Goal: Task Accomplishment & Management: Use online tool/utility

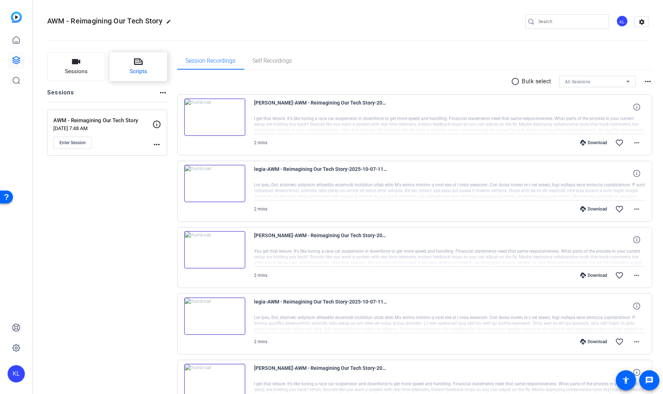
click at [129, 66] on button "Scripts" at bounding box center [139, 66] width 58 height 29
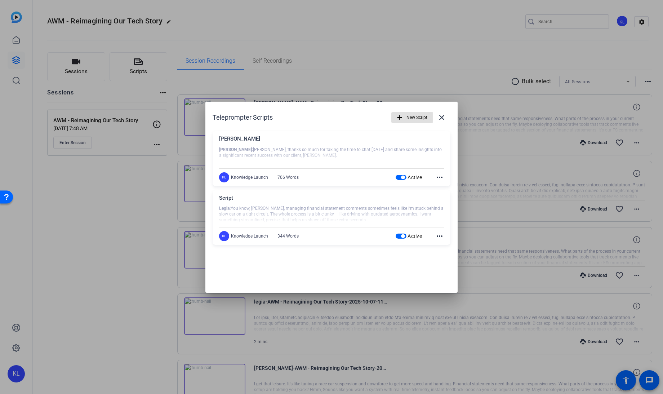
click at [404, 123] on span "button" at bounding box center [412, 117] width 41 height 17
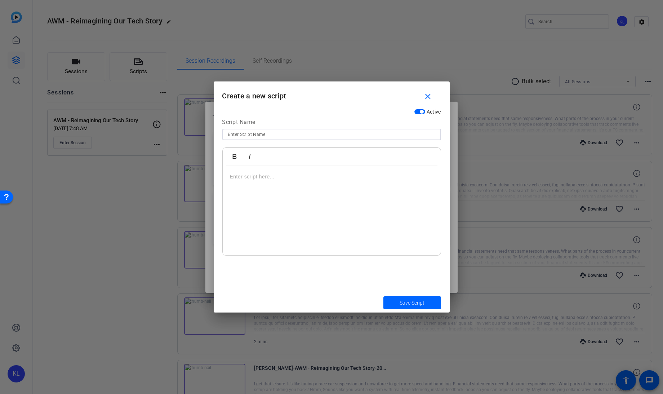
click at [383, 137] on input at bounding box center [331, 134] width 207 height 9
type input "Fidelity"
click at [264, 177] on p at bounding box center [332, 177] width 204 height 8
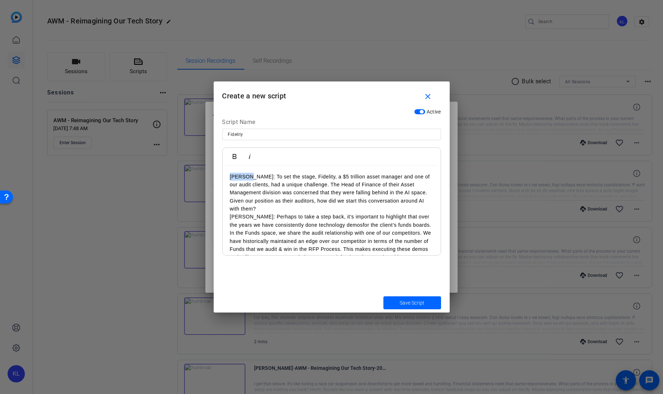
drag, startPoint x: 246, startPoint y: 175, endPoint x: 215, endPoint y: 176, distance: 31.0
click at [215, 176] on div "Active Script Name Fidelity Bold Italic [PERSON_NAME]: To set the stage, Fideli…" at bounding box center [332, 198] width 236 height 187
click at [234, 153] on icon "button" at bounding box center [234, 156] width 9 height 9
click at [230, 213] on p "[PERSON_NAME]: Perhaps to take a step back, it’s important to highlight that ov…" at bounding box center [332, 245] width 204 height 65
drag, startPoint x: 242, startPoint y: 216, endPoint x: 230, endPoint y: 216, distance: 11.5
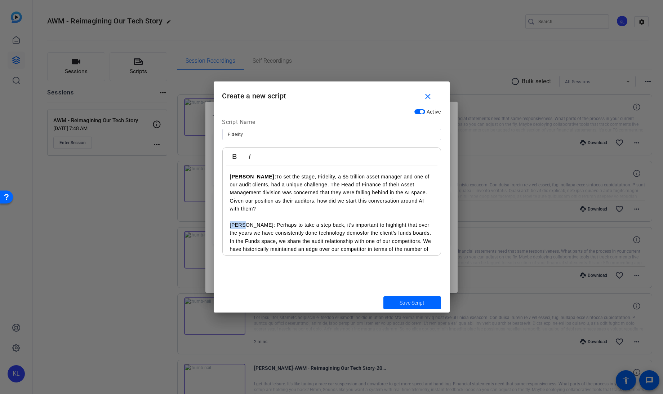
click at [230, 221] on p "[PERSON_NAME]: Perhaps to take a step back, it’s important to highlight that ov…" at bounding box center [332, 253] width 204 height 65
click at [233, 154] on icon "button" at bounding box center [235, 156] width 4 height 5
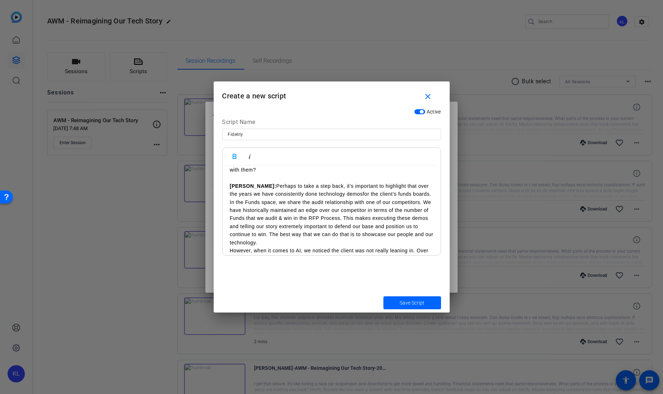
scroll to position [43, 0]
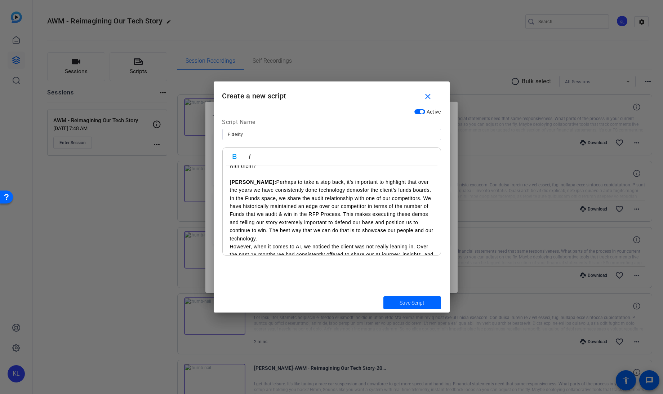
click at [230, 243] on p "However, when it comes to AI, we noticed the client was not really leaning in. …" at bounding box center [332, 259] width 204 height 32
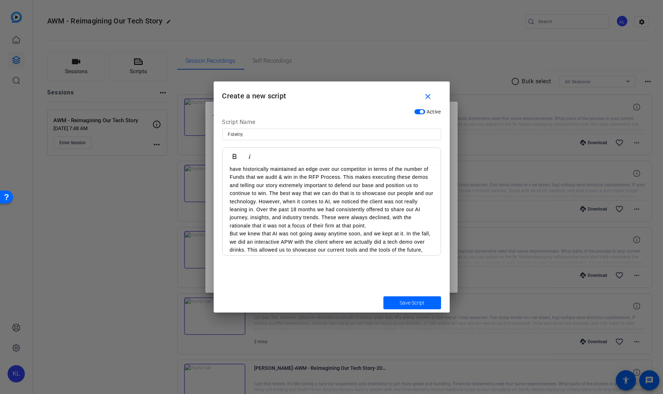
scroll to position [80, 0]
click at [229, 225] on div "[PERSON_NAME]: To set the stage, Fidelity, a $5 trillion asset manager and one …" at bounding box center [332, 392] width 218 height 614
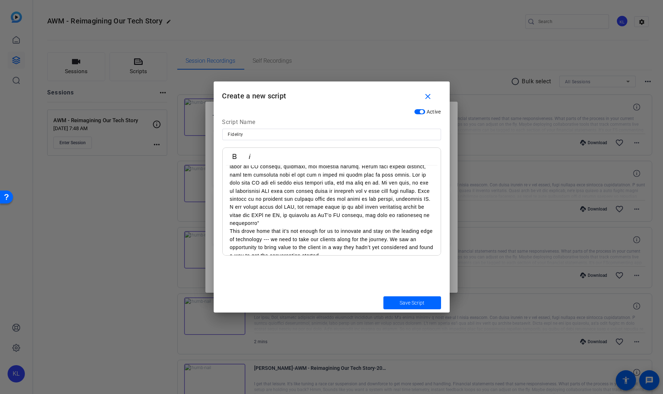
click at [231, 227] on p "This drove home that it’s not enough for us to innovate and stay on the leading…" at bounding box center [332, 243] width 204 height 32
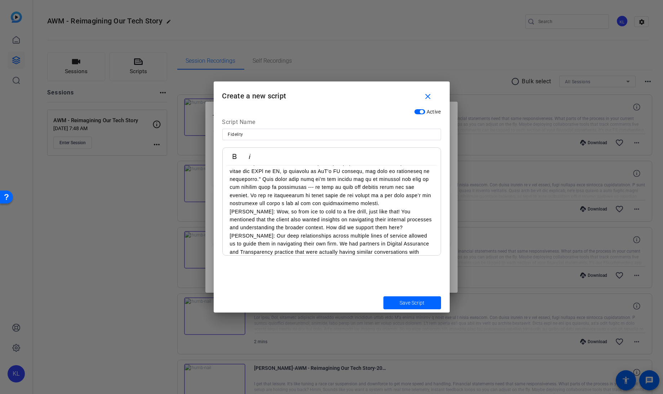
scroll to position [179, 0]
click at [229, 222] on div "[PERSON_NAME]: To set the stage, Fidelity, a $5 trillion asset manager and one …" at bounding box center [332, 289] width 218 height 606
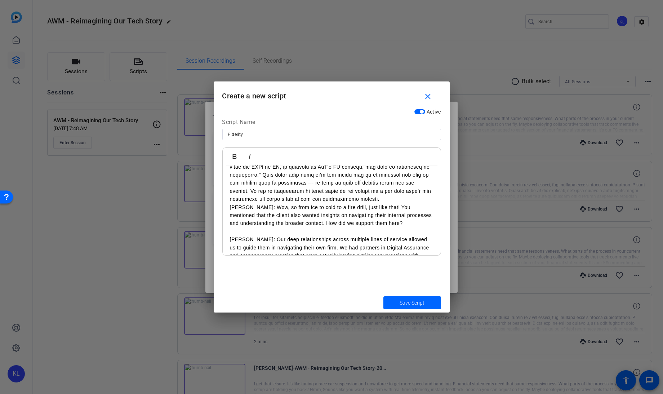
click at [229, 201] on div "[PERSON_NAME]: To set the stage, Fidelity, a $5 trillion asset manager and one …" at bounding box center [332, 293] width 218 height 614
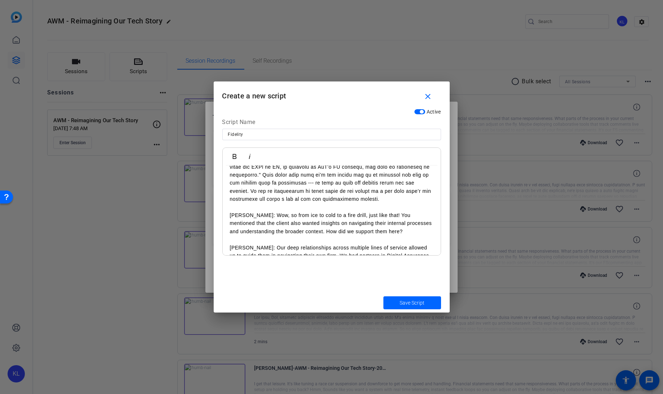
click at [244, 211] on p "[PERSON_NAME]: Wow, so from ice to cold to a fire drill, just like that! You me…" at bounding box center [332, 223] width 204 height 24
drag, startPoint x: 245, startPoint y: 206, endPoint x: 220, endPoint y: 206, distance: 24.9
click at [220, 206] on div "Active Script Name Fidelity Bold Italic [PERSON_NAME]: To set the stage, Fideli…" at bounding box center [332, 198] width 236 height 187
click at [233, 159] on icon "button" at bounding box center [234, 156] width 9 height 9
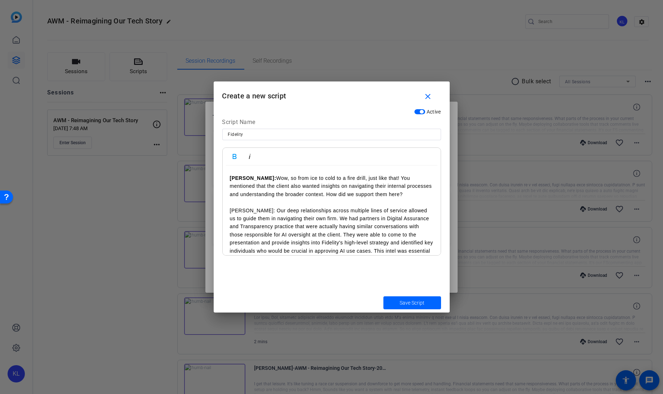
scroll to position [216, 0]
drag, startPoint x: 241, startPoint y: 202, endPoint x: 229, endPoint y: 202, distance: 11.9
click at [229, 202] on div "[PERSON_NAME]: To set the stage, Fidelity, a $5 trillion asset manager and one …" at bounding box center [332, 261] width 218 height 622
click at [231, 158] on icon "button" at bounding box center [234, 156] width 9 height 9
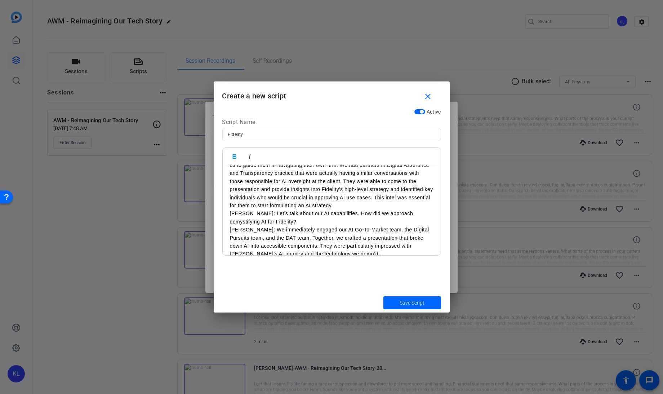
scroll to position [270, 0]
click at [230, 225] on p "[PERSON_NAME]: We immediately engaged our AI Go-To-Market team, the Digital Pur…" at bounding box center [332, 241] width 204 height 32
drag, startPoint x: 241, startPoint y: 229, endPoint x: 225, endPoint y: 228, distance: 15.9
click at [225, 228] on div "[PERSON_NAME]: To set the stage, Fidelity, a $5 trillion asset manager and one …" at bounding box center [332, 210] width 218 height 630
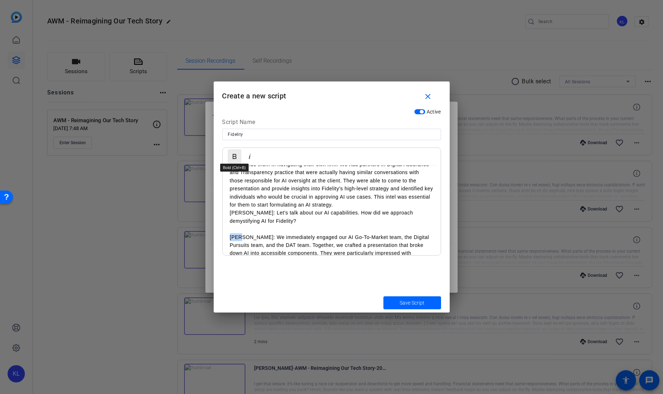
click at [233, 157] on icon "button" at bounding box center [234, 156] width 9 height 9
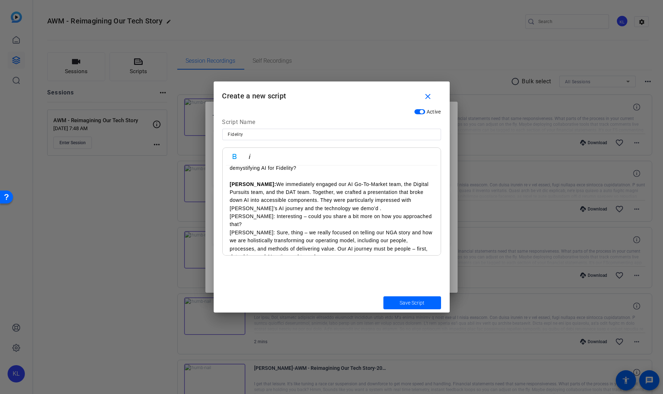
scroll to position [328, 0]
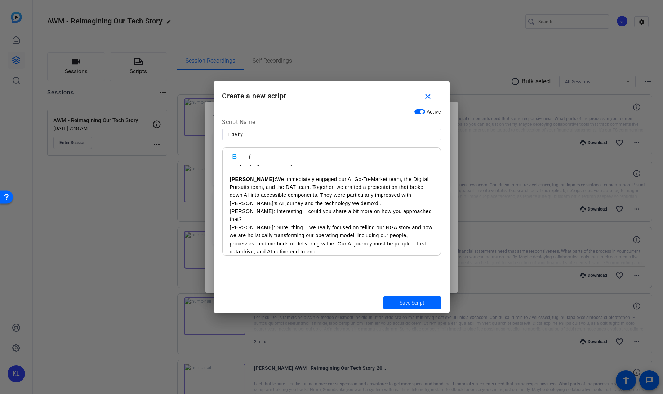
click at [230, 207] on p "[PERSON_NAME]: Interesting – could you share a bit more on how you approached t…" at bounding box center [332, 215] width 204 height 16
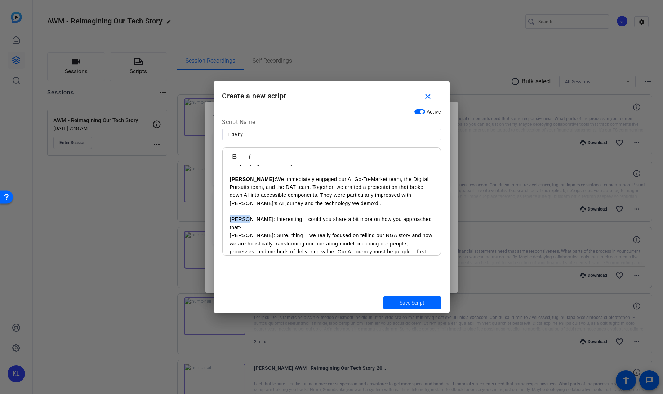
drag, startPoint x: 245, startPoint y: 208, endPoint x: 226, endPoint y: 210, distance: 19.2
click at [226, 210] on div "[PERSON_NAME]: To set the stage, Fidelity, a $5 trillion asset manager and one …" at bounding box center [332, 156] width 218 height 638
click at [234, 157] on icon "button" at bounding box center [234, 156] width 9 height 9
click at [230, 231] on p "[PERSON_NAME]: Sure, thing – we really focused on telling our NGA story and how…" at bounding box center [332, 247] width 204 height 32
drag, startPoint x: 241, startPoint y: 227, endPoint x: 228, endPoint y: 226, distance: 12.7
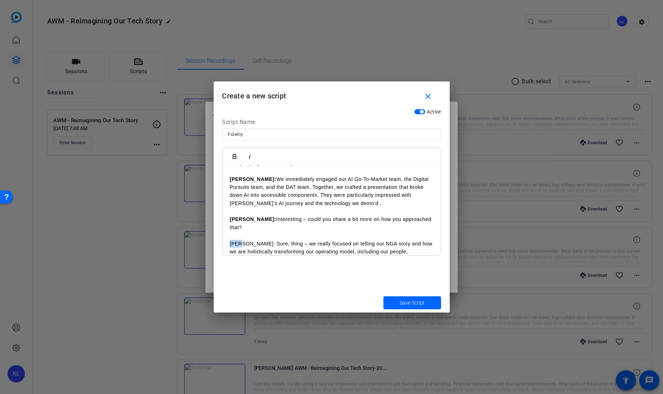
click at [228, 226] on div "[PERSON_NAME]: To set the stage, Fidelity, a $5 trillion asset manager and one …" at bounding box center [332, 160] width 218 height 646
click at [234, 152] on icon "button" at bounding box center [234, 156] width 9 height 9
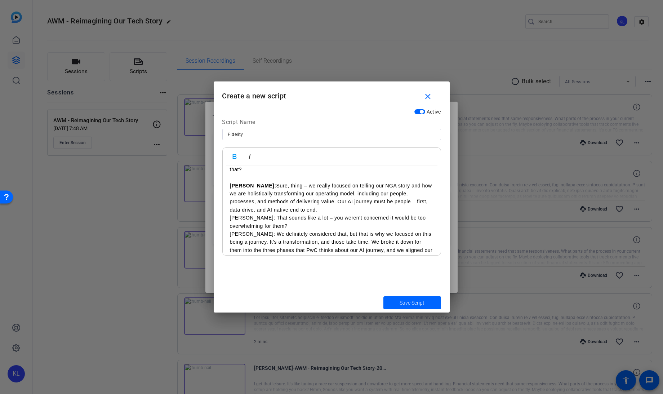
scroll to position [387, 0]
click at [230, 213] on p "[PERSON_NAME]: That sounds like a lot – you weren’t concerned it would be too o…" at bounding box center [332, 221] width 204 height 16
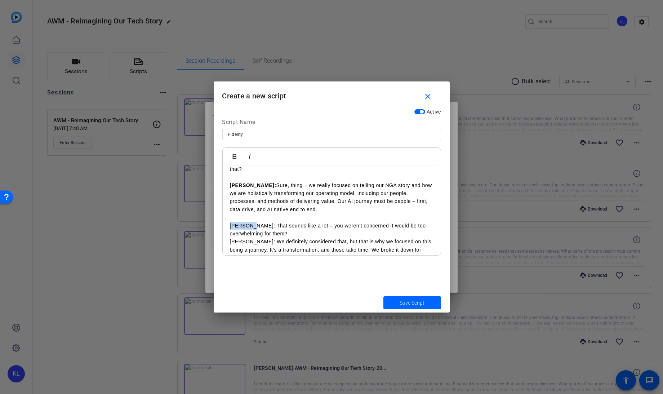
drag, startPoint x: 248, startPoint y: 208, endPoint x: 230, endPoint y: 208, distance: 17.7
click at [230, 222] on p "[PERSON_NAME]: That sounds like a lot – you weren’t concerned it would be too o…" at bounding box center [332, 230] width 204 height 16
click at [246, 222] on p "[PERSON_NAME]: That sounds like a lot – you weren’t concerned it would be too o…" at bounding box center [332, 230] width 204 height 16
drag, startPoint x: 247, startPoint y: 209, endPoint x: 229, endPoint y: 210, distance: 18.0
click at [229, 210] on div "[PERSON_NAME]: To set the stage, Fidelity, a $5 trillion asset manager and one …" at bounding box center [332, 106] width 218 height 654
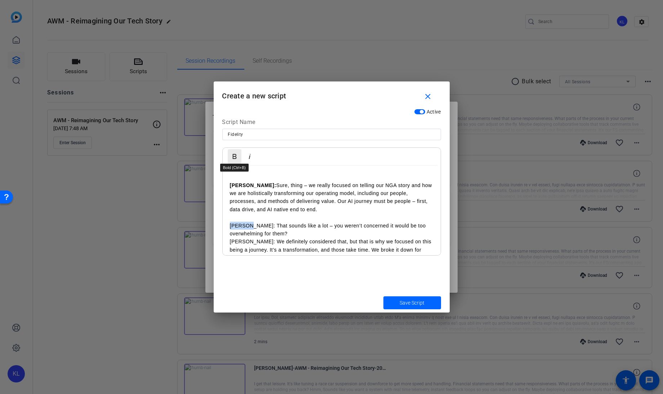
click at [234, 151] on button "Bold" at bounding box center [235, 156] width 14 height 14
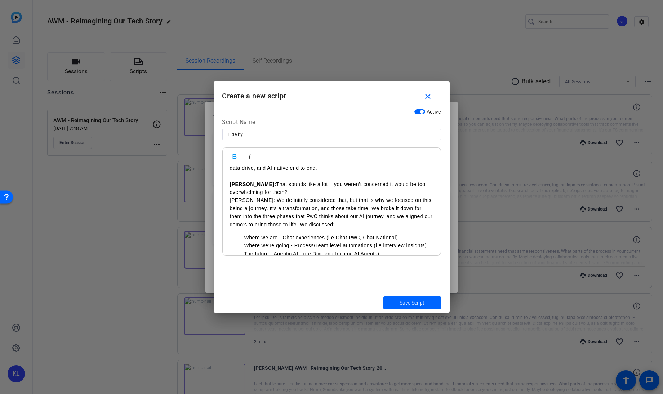
scroll to position [428, 0]
click at [230, 196] on p "[PERSON_NAME]: We definitely considered that, but that is why we focused on thi…" at bounding box center [332, 212] width 204 height 32
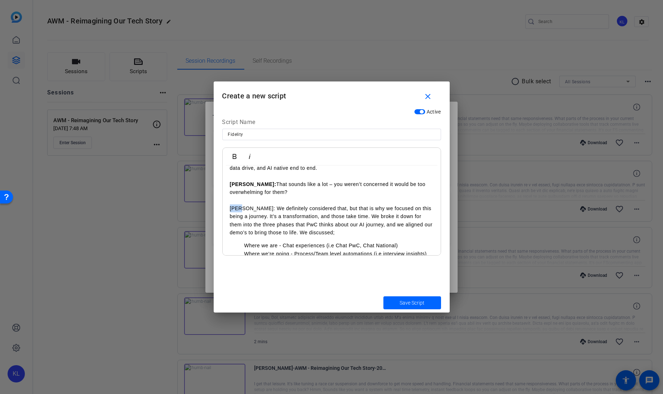
drag, startPoint x: 242, startPoint y: 190, endPoint x: 227, endPoint y: 190, distance: 14.1
click at [227, 190] on div "[PERSON_NAME]: To set the stage, Fidelity, a $5 trillion asset manager and one …" at bounding box center [332, 68] width 218 height 662
click at [233, 151] on button "Bold" at bounding box center [235, 156] width 14 height 14
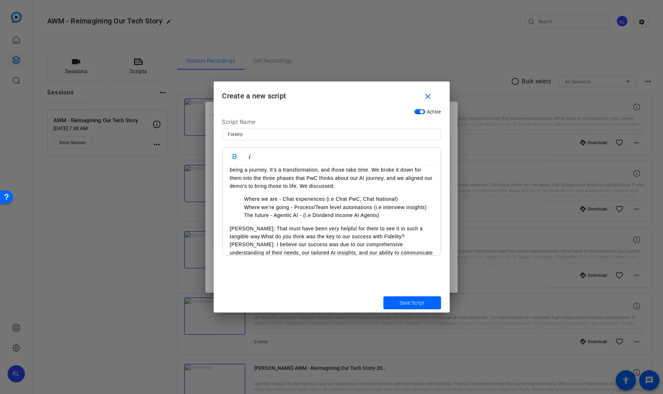
scroll to position [476, 0]
drag, startPoint x: 246, startPoint y: 211, endPoint x: 227, endPoint y: 209, distance: 19.2
click at [227, 209] on div "[PERSON_NAME]: To set the stage, Fidelity, a $5 trillion asset manager and one …" at bounding box center [332, 21] width 218 height 662
click at [230, 155] on button "Bold" at bounding box center [235, 156] width 14 height 14
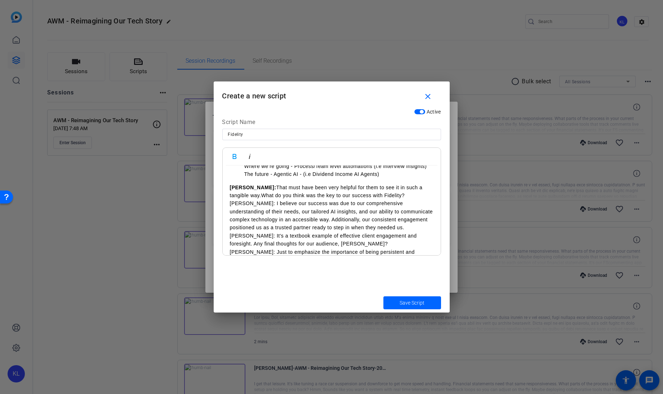
scroll to position [509, 0]
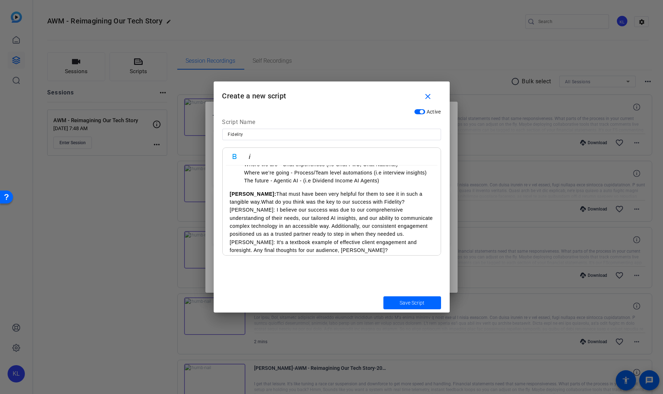
click at [231, 206] on p "[PERSON_NAME]: I believe our success was due to our comprehensive understanding…" at bounding box center [332, 222] width 204 height 32
drag, startPoint x: 241, startPoint y: 203, endPoint x: 224, endPoint y: 202, distance: 16.6
click at [232, 159] on icon "button" at bounding box center [234, 156] width 9 height 9
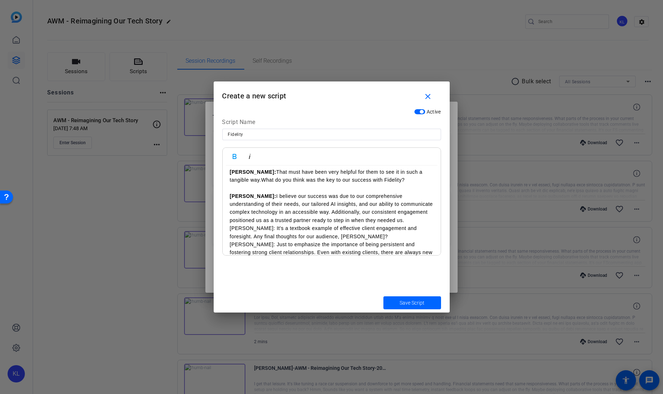
scroll to position [533, 0]
click at [230, 222] on p "[PERSON_NAME]: It's a textbook example of effective client engagement and fores…" at bounding box center [332, 230] width 204 height 16
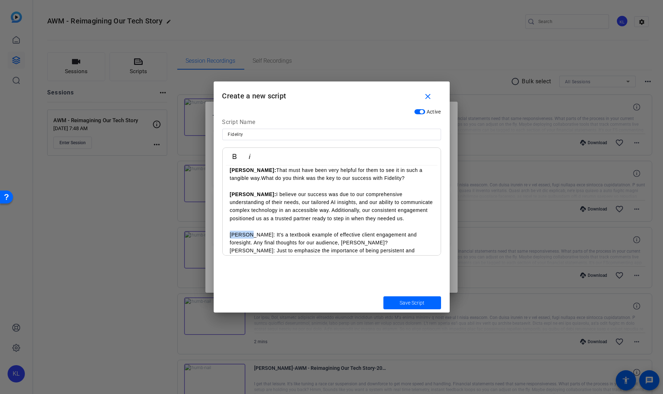
drag, startPoint x: 246, startPoint y: 218, endPoint x: 229, endPoint y: 218, distance: 17.3
click at [234, 160] on icon "button" at bounding box center [234, 156] width 9 height 9
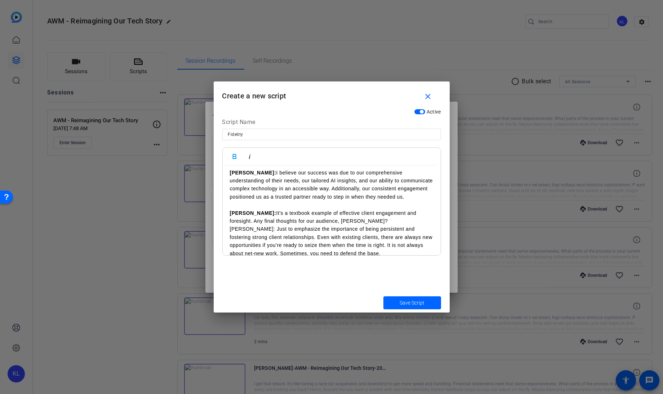
click at [231, 225] on p "[PERSON_NAME]: Just to emphasize the importance of being persistent and fosteri…" at bounding box center [332, 241] width 204 height 32
drag, startPoint x: 240, startPoint y: 220, endPoint x: 225, endPoint y: 221, distance: 14.8
click at [233, 157] on icon "button" at bounding box center [235, 156] width 4 height 5
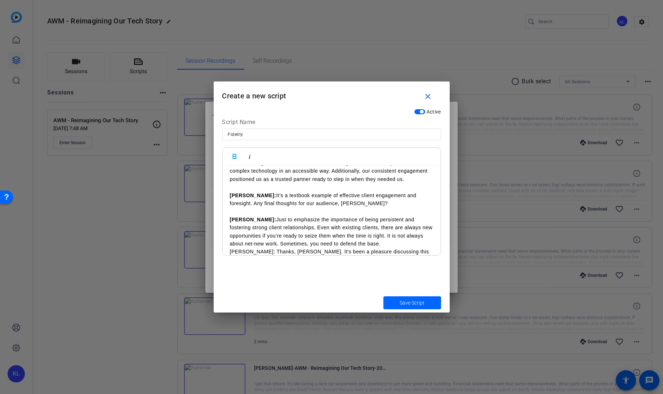
drag, startPoint x: 245, startPoint y: 243, endPoint x: 230, endPoint y: 241, distance: 14.9
click at [230, 256] on p "[PERSON_NAME]: Thanks, [PERSON_NAME]. It's been a pleasure discussing this succ…" at bounding box center [332, 268] width 204 height 24
click at [232, 146] on div at bounding box center [331, 144] width 219 height 8
click at [233, 154] on icon "button" at bounding box center [235, 156] width 4 height 5
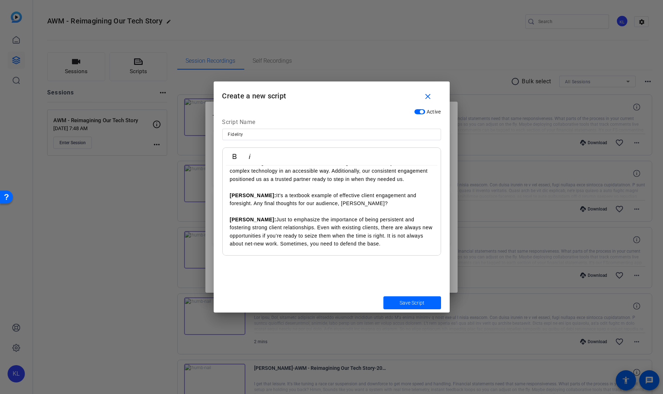
drag, startPoint x: 245, startPoint y: 246, endPoint x: 231, endPoint y: 245, distance: 14.1
click at [231, 256] on p "[PERSON_NAME]: Thanks, [PERSON_NAME]. It's been a pleasure discussing this succ…" at bounding box center [332, 268] width 204 height 24
click at [232, 156] on icon "button" at bounding box center [234, 156] width 9 height 9
click at [410, 301] on span "Save Script" at bounding box center [412, 303] width 25 height 8
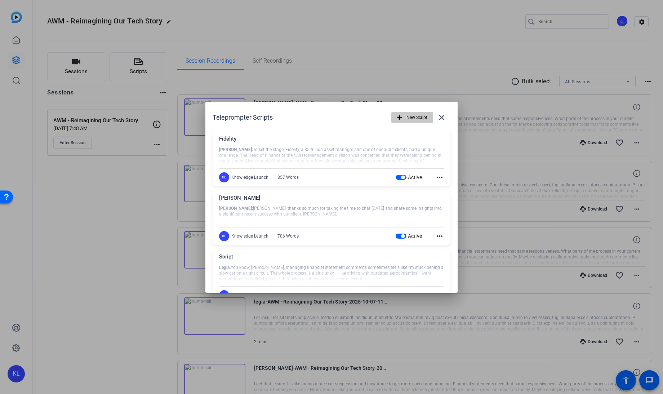
click at [407, 117] on span "New Script" at bounding box center [417, 118] width 21 height 14
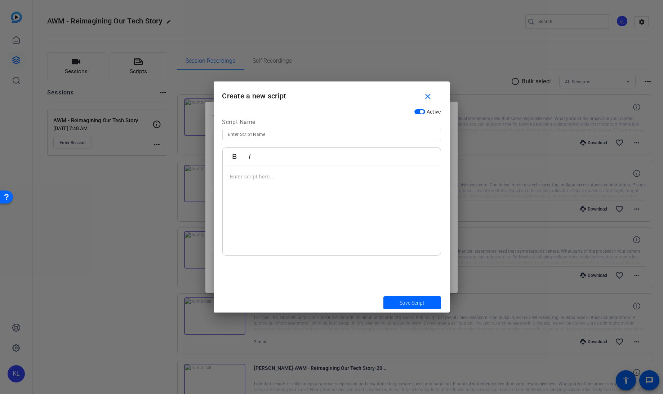
drag, startPoint x: 380, startPoint y: 129, endPoint x: 373, endPoint y: 133, distance: 8.5
click at [373, 133] on div at bounding box center [331, 135] width 207 height 12
click at [373, 133] on input at bounding box center [331, 134] width 207 height 9
type input "LaSalle"
click at [261, 179] on p at bounding box center [332, 177] width 204 height 8
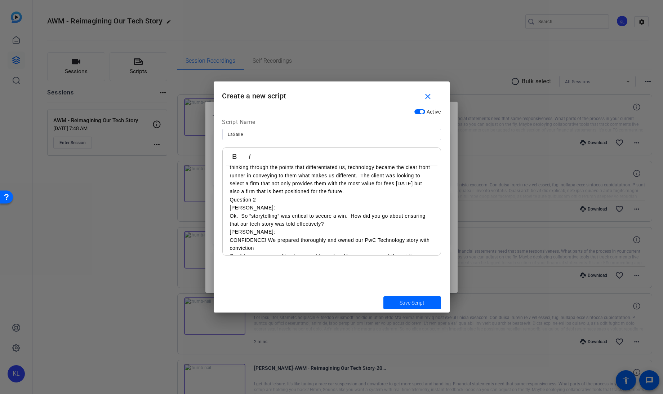
scroll to position [0, 0]
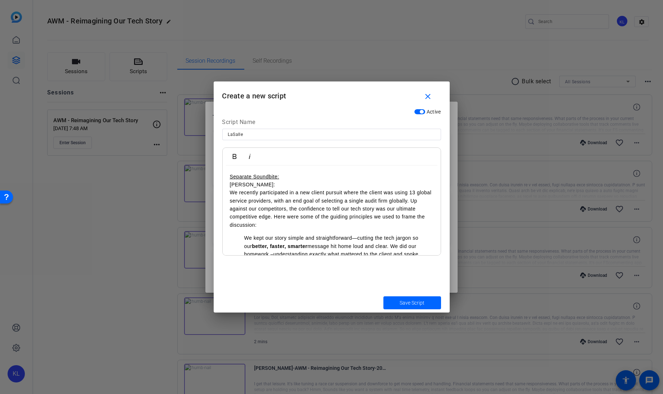
click at [246, 241] on li "We kept our story simple and straightforward—cutting the tech jargon so our bet…" at bounding box center [338, 250] width 189 height 32
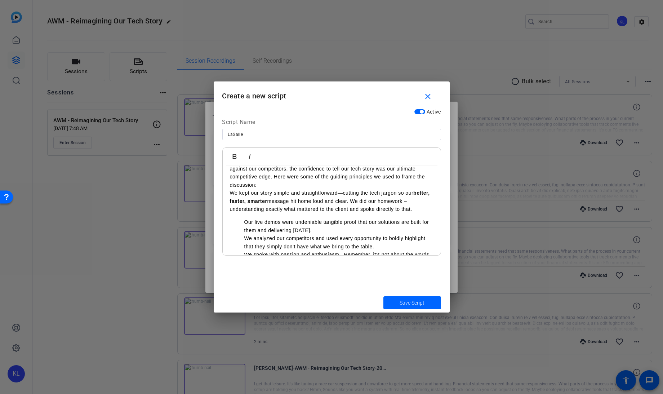
scroll to position [40, 0]
click at [244, 223] on li "Our live demos were undeniable tangible proof that our solutions are built for …" at bounding box center [338, 226] width 189 height 16
click at [230, 189] on p "We kept our story simple and straightforward—cutting the tech jargon so our bet…" at bounding box center [332, 201] width 204 height 24
click at [243, 238] on ul "We analyzed our competitors and used every opportunity to boldly highlight that…" at bounding box center [332, 254] width 204 height 40
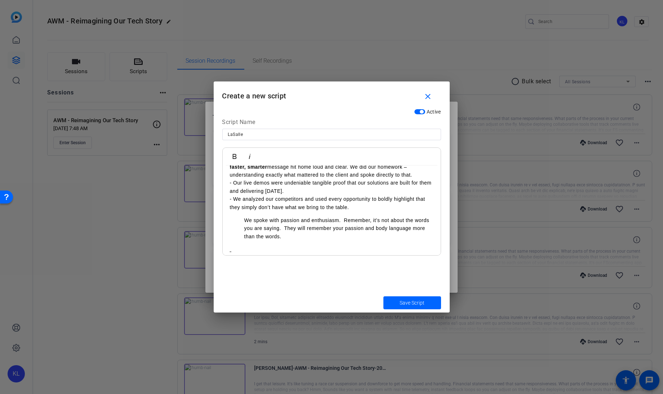
scroll to position [83, 0]
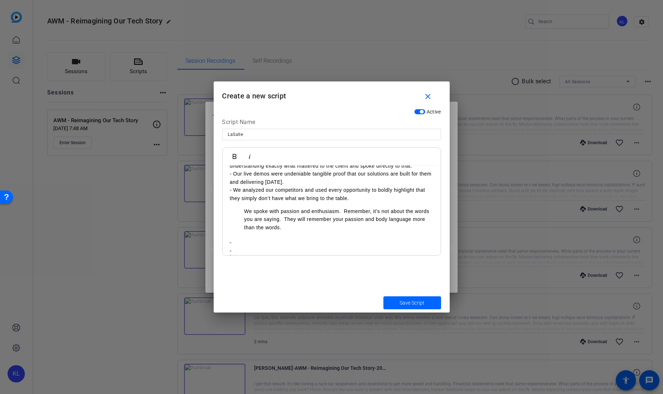
click at [246, 210] on li "We spoke with passion and enthusiasm. Remember, it’s not about the words you ar…" at bounding box center [338, 219] width 189 height 24
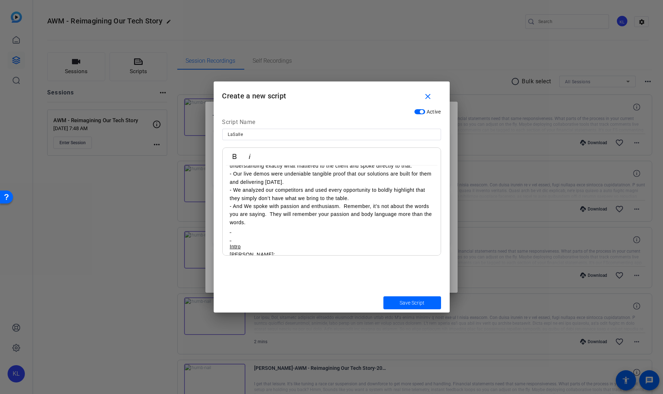
click at [248, 205] on p "- And We spoke with passion and enthusiasm. Remember, it’s not about the words …" at bounding box center [332, 214] width 204 height 24
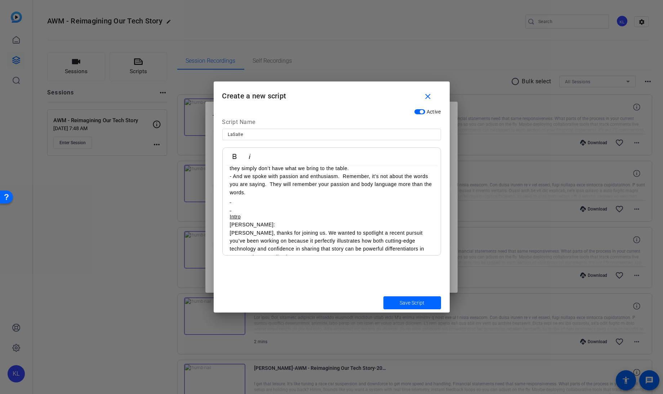
scroll to position [114, 0]
click at [238, 211] on p at bounding box center [332, 208] width 204 height 8
drag, startPoint x: 241, startPoint y: 208, endPoint x: 228, endPoint y: 205, distance: 13.4
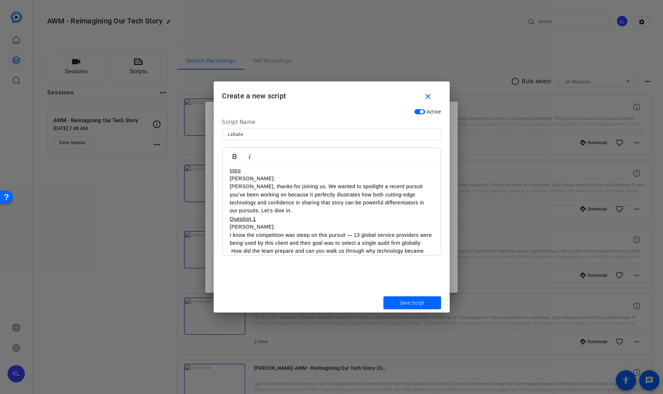
scroll to position [154, 0]
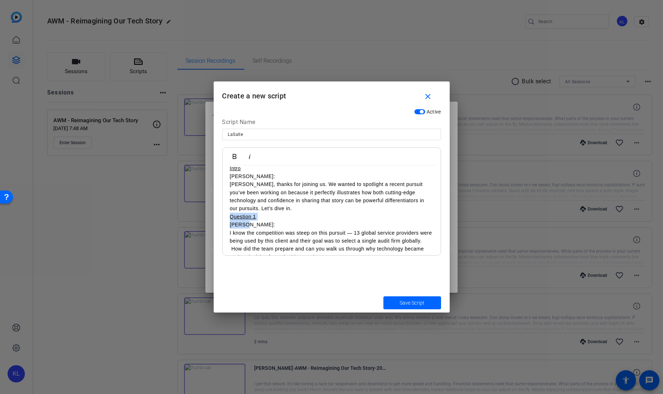
drag, startPoint x: 253, startPoint y: 225, endPoint x: 228, endPoint y: 217, distance: 26.5
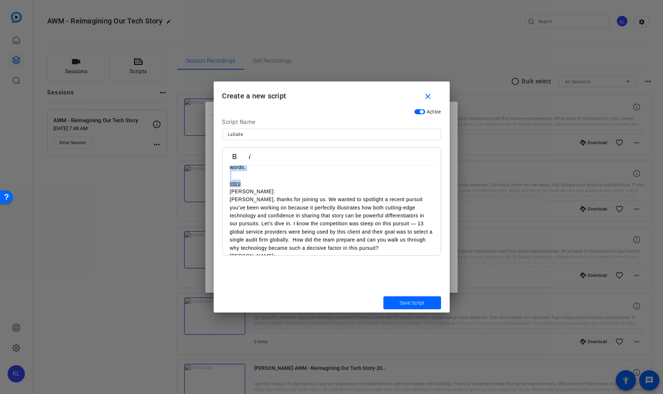
drag, startPoint x: 244, startPoint y: 168, endPoint x: 217, endPoint y: 170, distance: 26.7
click at [217, 170] on div "Active Script Name LaSalle Bold Italic Separate Soundbite: [PERSON_NAME]: We re…" at bounding box center [332, 198] width 236 height 187
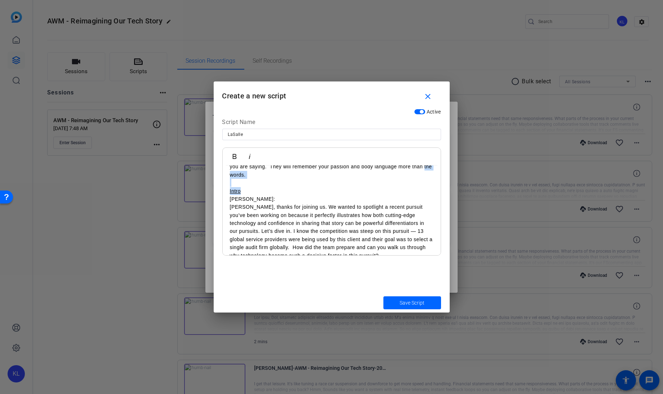
click at [247, 191] on p "Intro" at bounding box center [332, 191] width 204 height 8
drag, startPoint x: 247, startPoint y: 191, endPoint x: 224, endPoint y: 191, distance: 23.4
drag, startPoint x: 252, startPoint y: 199, endPoint x: 224, endPoint y: 198, distance: 28.5
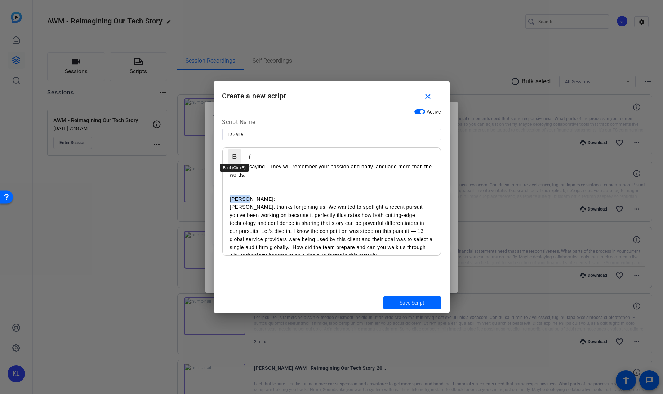
click at [236, 151] on button "Bold" at bounding box center [235, 156] width 14 height 14
click at [278, 213] on p "[PERSON_NAME], thanks for joining us. We wanted to spotlight a recent pursuit y…" at bounding box center [332, 231] width 204 height 57
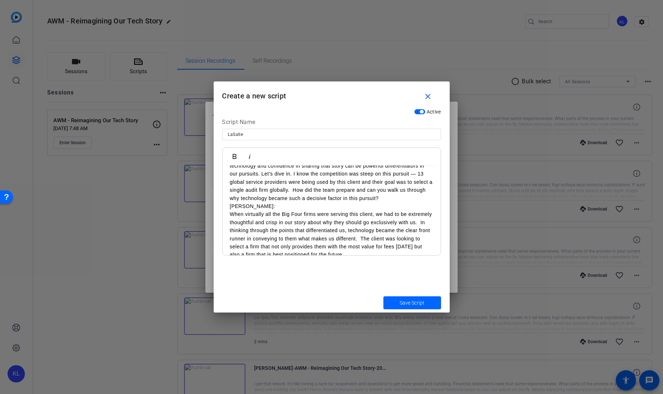
scroll to position [189, 0]
click at [230, 207] on p "[PERSON_NAME]:" at bounding box center [332, 206] width 204 height 8
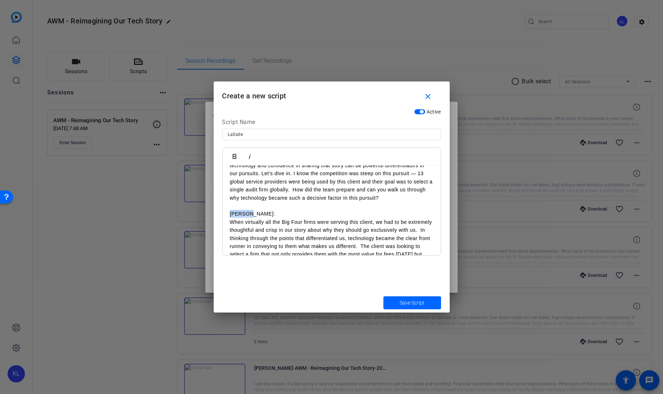
drag, startPoint x: 250, startPoint y: 211, endPoint x: 230, endPoint y: 210, distance: 20.6
click at [230, 210] on p "[PERSON_NAME]:" at bounding box center [332, 214] width 204 height 8
click at [233, 153] on icon "button" at bounding box center [234, 156] width 9 height 9
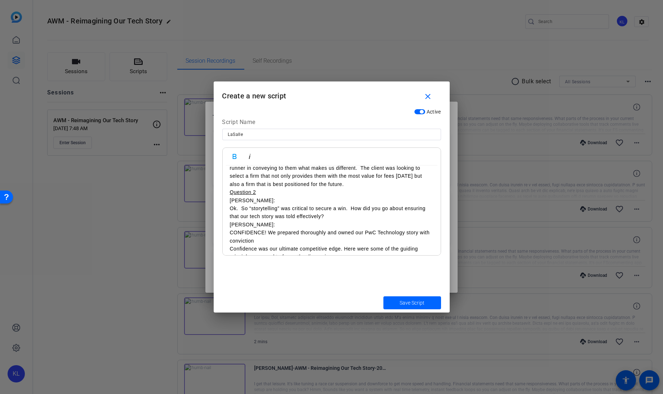
scroll to position [267, 0]
drag, startPoint x: 258, startPoint y: 190, endPoint x: 231, endPoint y: 195, distance: 27.4
click at [231, 195] on p "Question 2" at bounding box center [332, 192] width 204 height 8
drag, startPoint x: 255, startPoint y: 199, endPoint x: 223, endPoint y: 198, distance: 31.7
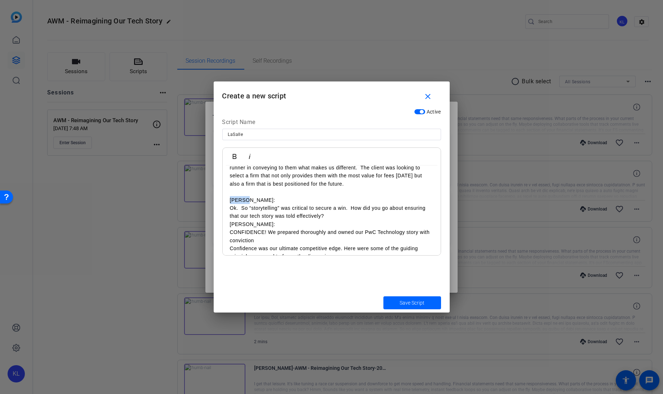
click at [234, 160] on icon "button" at bounding box center [234, 156] width 9 height 9
drag, startPoint x: 256, startPoint y: 224, endPoint x: 224, endPoint y: 224, distance: 31.7
click at [234, 154] on icon "button" at bounding box center [235, 156] width 4 height 5
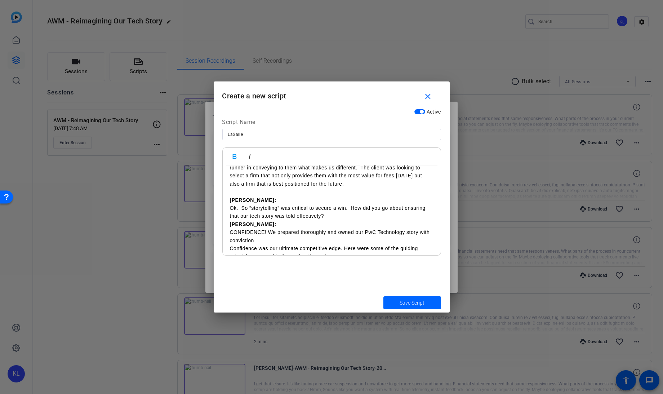
click at [233, 224] on strong "[PERSON_NAME]:" at bounding box center [253, 224] width 47 height 6
click at [231, 224] on strong "[PERSON_NAME]:" at bounding box center [253, 224] width 47 height 6
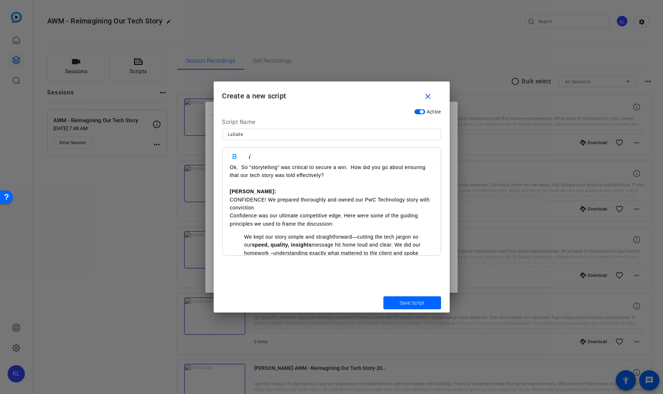
scroll to position [309, 0]
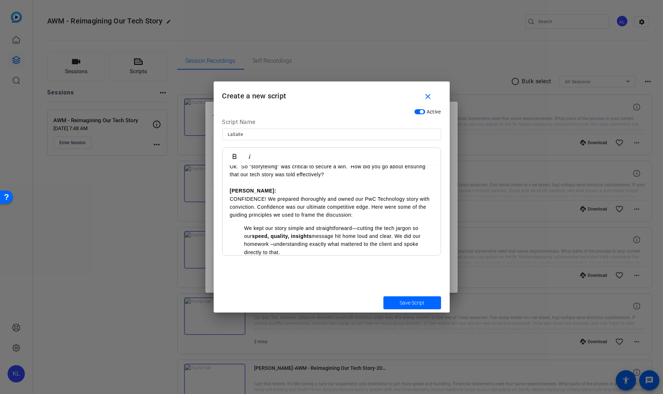
click at [245, 228] on li "We kept our story simple and straightforward—cutting the tech jargon so our spe…" at bounding box center [338, 240] width 189 height 32
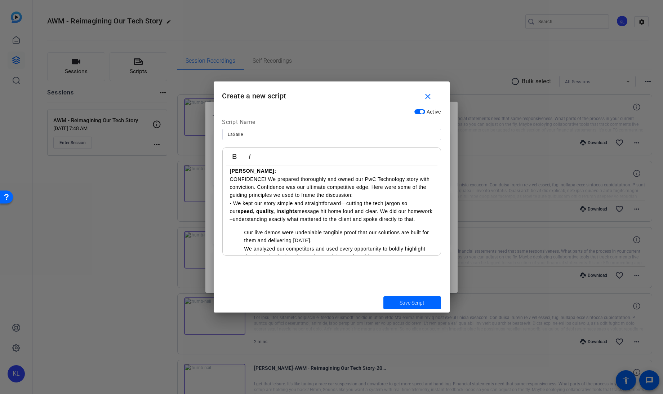
scroll to position [330, 0]
click at [233, 216] on p "- We kept our story simple and straightforward—cutting the tech jargon so our s…" at bounding box center [332, 210] width 204 height 24
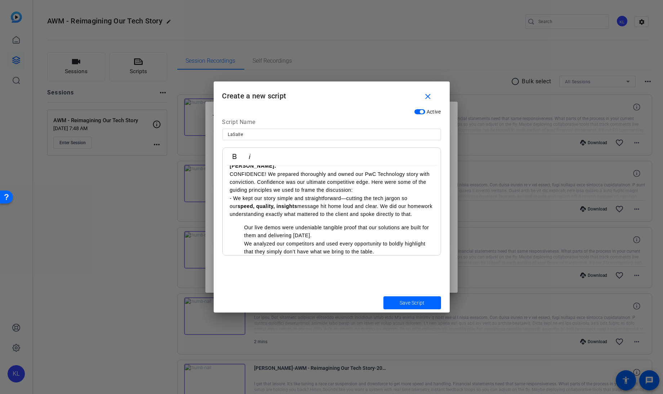
scroll to position [334, 0]
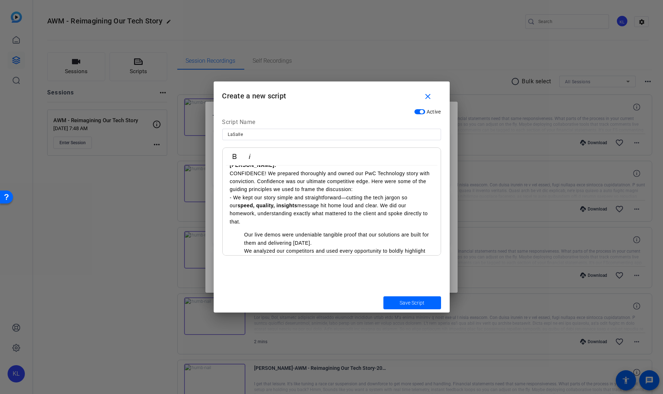
click at [243, 231] on ul "Our live demos were undeniable tangible proof that our solutions are built for …" at bounding box center [332, 259] width 204 height 57
click at [243, 247] on ul "We analyzed our competitors and used every opportunity to boldly highlight that…" at bounding box center [332, 267] width 204 height 40
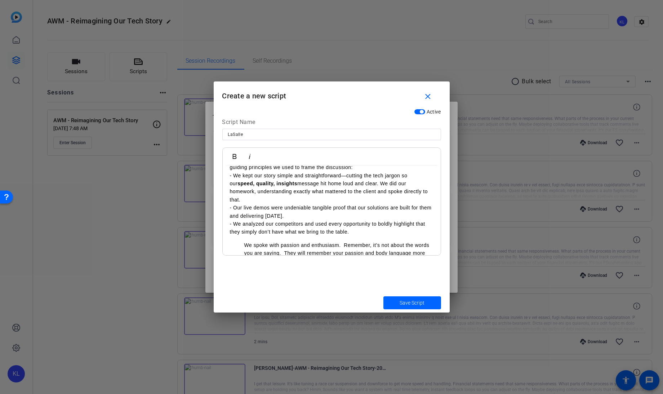
scroll to position [368, 0]
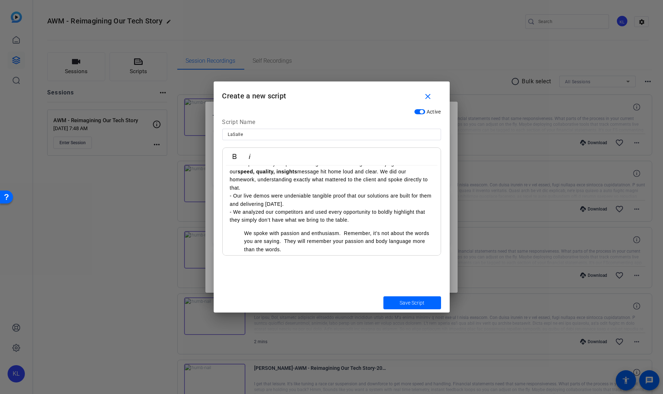
click at [243, 229] on ul "We spoke with passion and enthusiasm. Remember, it’s not about the words you ar…" at bounding box center [332, 241] width 204 height 24
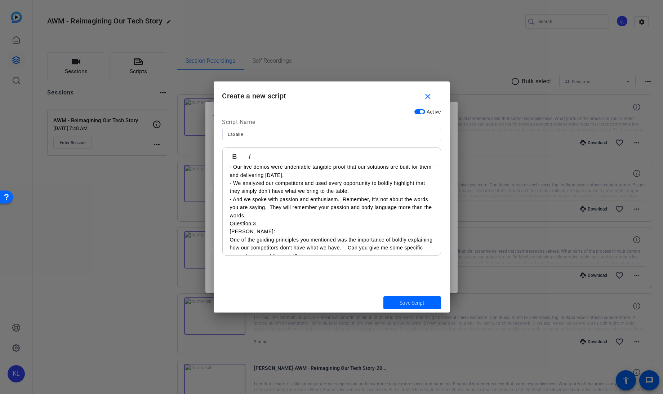
scroll to position [398, 0]
drag, startPoint x: 255, startPoint y: 216, endPoint x: 227, endPoint y: 216, distance: 28.5
click at [227, 216] on div "Separate Soundbite: [PERSON_NAME]: We recently participated in a new client pur…" at bounding box center [332, 333] width 218 height 1131
drag, startPoint x: 251, startPoint y: 223, endPoint x: 227, endPoint y: 220, distance: 23.2
click at [227, 220] on div "Separate Soundbite: [PERSON_NAME]: We recently participated in a new client pur…" at bounding box center [332, 333] width 218 height 1131
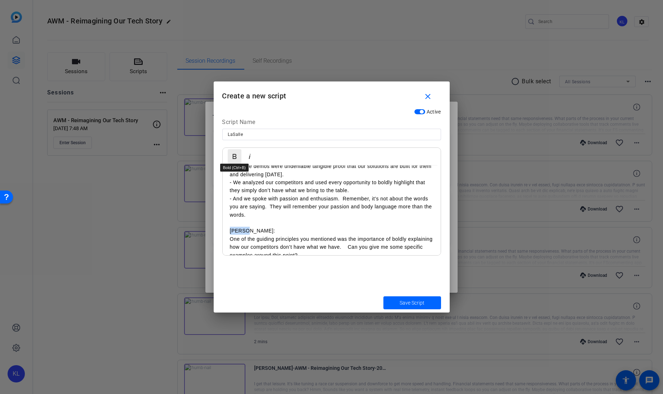
click at [234, 157] on icon "button" at bounding box center [234, 156] width 9 height 9
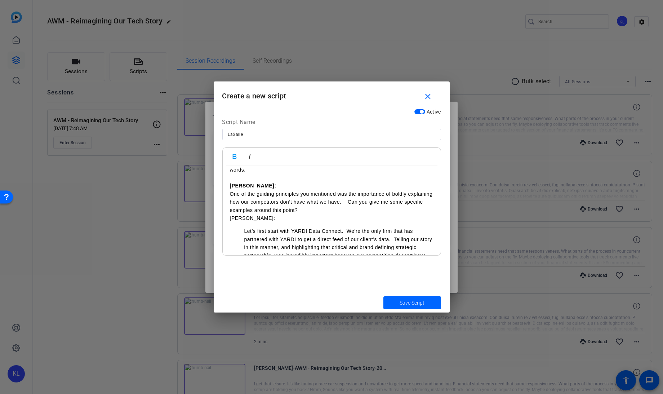
scroll to position [444, 0]
click at [374, 193] on p "One of the guiding principles you mentioned was the importance of boldly explai…" at bounding box center [332, 201] width 204 height 24
click at [227, 208] on div "Separate Soundbite: [PERSON_NAME]: We recently participated in a new client pur…" at bounding box center [332, 287] width 218 height 1131
drag, startPoint x: 252, startPoint y: 213, endPoint x: 221, endPoint y: 215, distance: 31.4
click at [221, 215] on div "Active Script Name LaSalle Bold Italic Separate Soundbite: [PERSON_NAME]: We re…" at bounding box center [332, 198] width 236 height 187
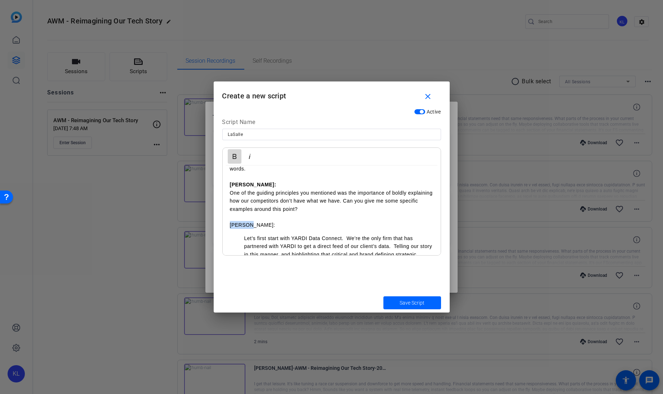
click at [234, 157] on icon "button" at bounding box center [234, 156] width 9 height 9
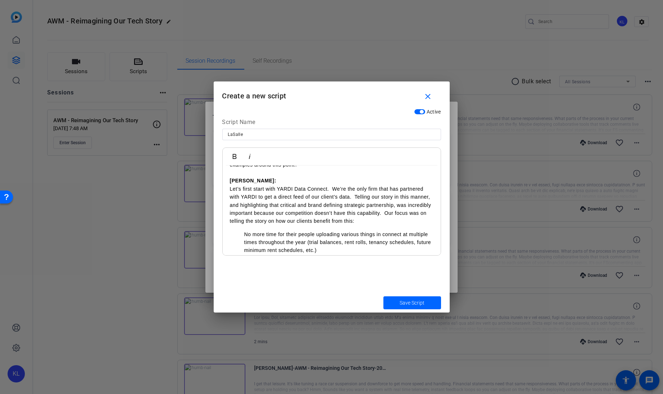
scroll to position [488, 0]
click at [244, 230] on ul "No more time for their people uploading various things in connect at multiple t…" at bounding box center [332, 387] width 204 height 315
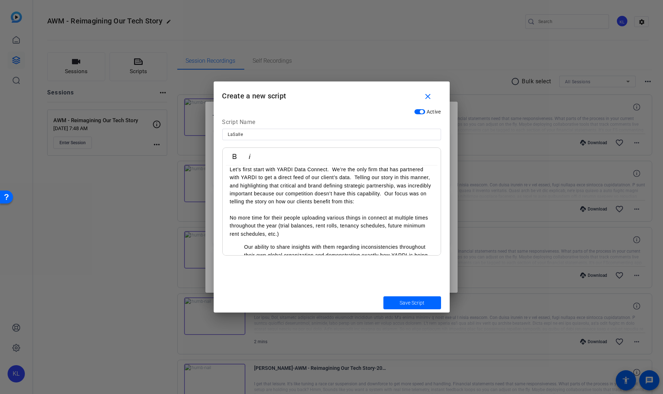
scroll to position [508, 0]
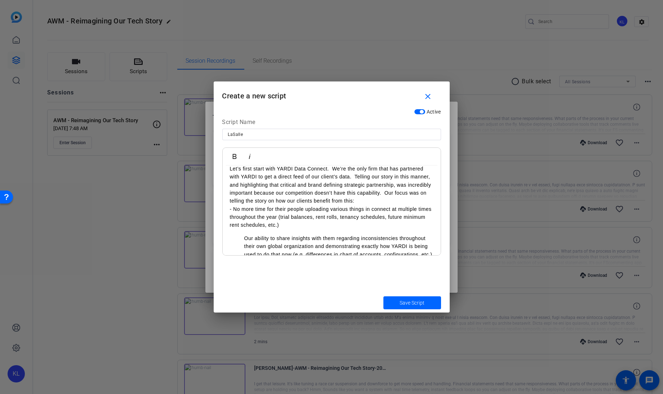
click at [243, 234] on ul "Our ability to share insights with them regarding inconsistencies throughout th…" at bounding box center [332, 379] width 204 height 291
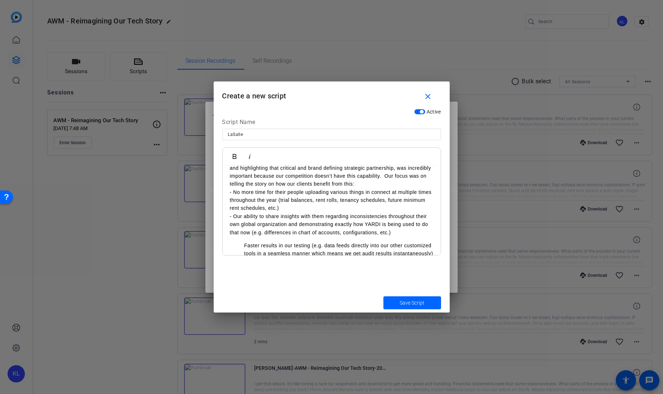
scroll to position [527, 0]
click at [243, 240] on ul "Faster results in our testing (e.g. data feeds directly into our other customiz…" at bounding box center [332, 373] width 204 height 266
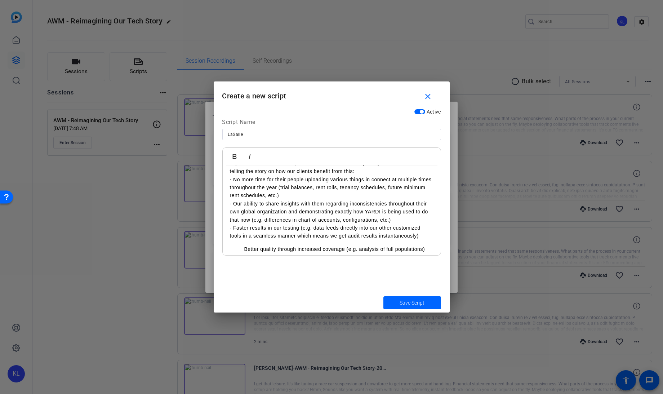
scroll to position [539, 0]
click at [243, 244] on ul "Better quality through increased coverage (e.g. analysis of full populations) O…" at bounding box center [332, 369] width 204 height 250
click at [244, 252] on li "Our NGA Story told through our bold statements:" at bounding box center [338, 256] width 189 height 8
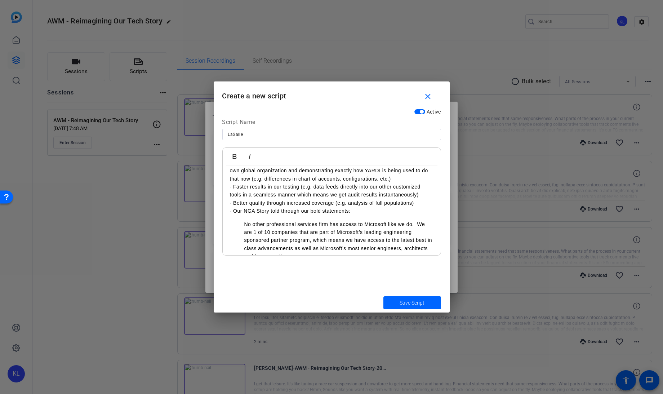
scroll to position [580, 0]
click at [244, 220] on li "No other professional services firm has access to Microsoft like we do. We are …" at bounding box center [338, 240] width 189 height 40
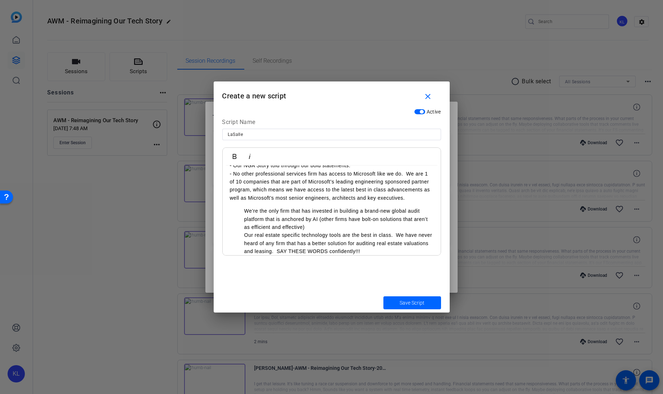
scroll to position [624, 0]
click at [244, 207] on ul "We’re the only firm that has invested in building a brand-new global audit plat…" at bounding box center [332, 304] width 204 height 194
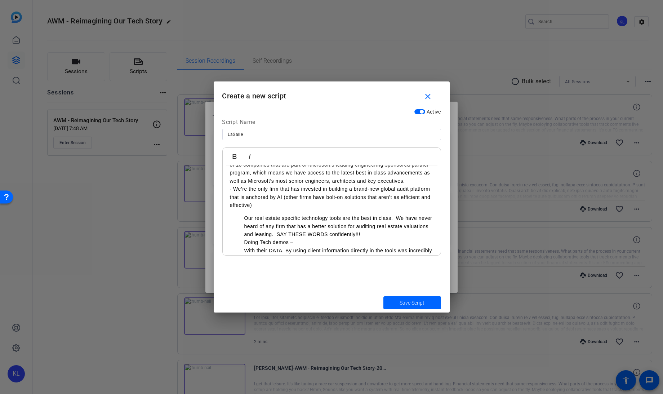
scroll to position [645, 0]
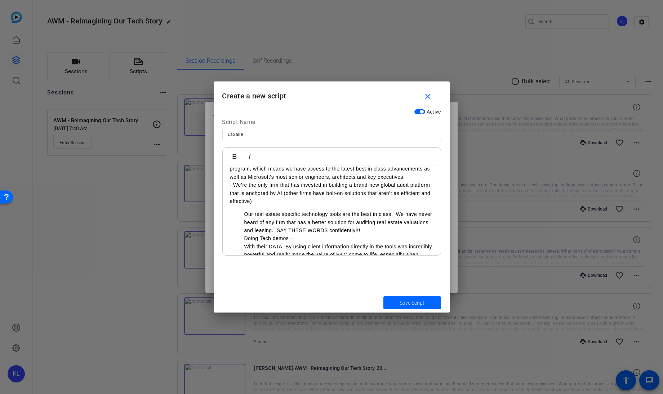
click at [243, 210] on ul "Our real estate specific technology tools are the best in class. We have never …" at bounding box center [332, 294] width 204 height 169
click at [245, 234] on li "Doing Tech demos –" at bounding box center [338, 238] width 189 height 8
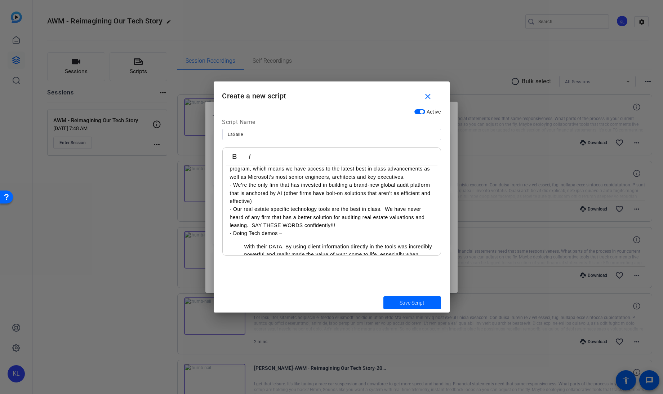
click at [245, 243] on li "With their DATA. By using client information directly in the tools was incredib…" at bounding box center [338, 295] width 189 height 105
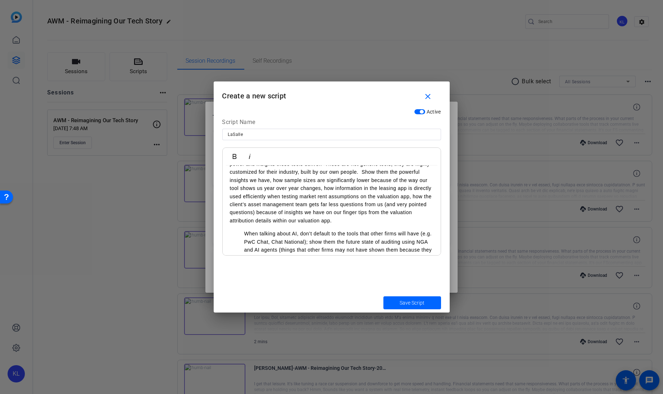
scroll to position [748, 0]
click at [244, 229] on li "When talking about AI, don’t default to the tools that other firms will have (e…" at bounding box center [338, 245] width 189 height 32
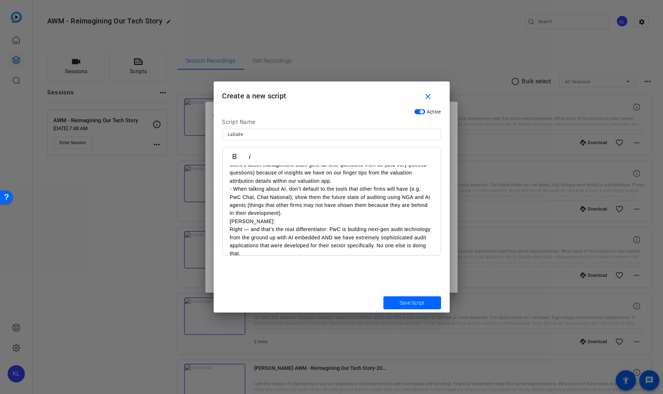
scroll to position [789, 0]
click at [302, 205] on p "- When talking about AI, don’t default to the tools that other firms will have …" at bounding box center [332, 199] width 204 height 32
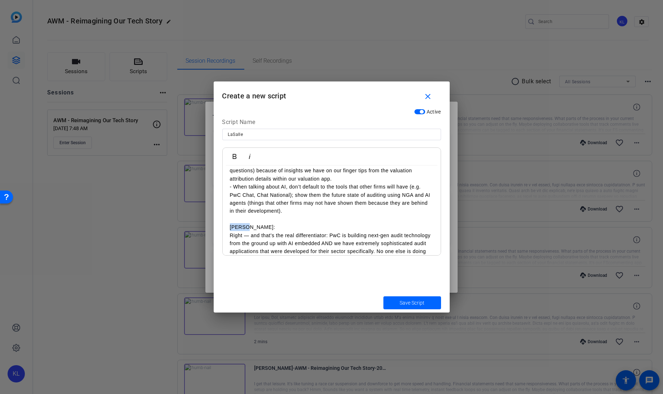
drag, startPoint x: 256, startPoint y: 220, endPoint x: 229, endPoint y: 219, distance: 27.8
click at [235, 159] on icon "button" at bounding box center [235, 156] width 4 height 5
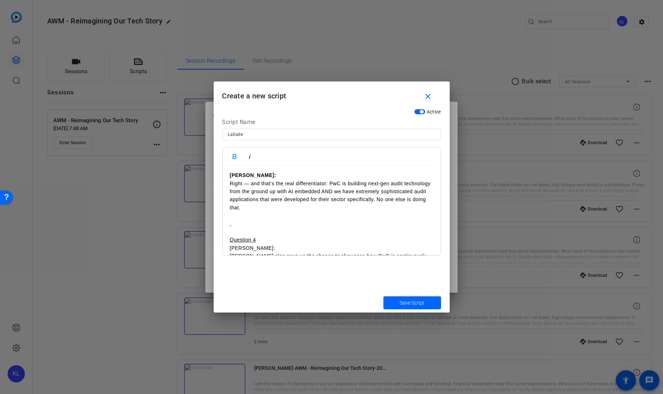
scroll to position [848, 0]
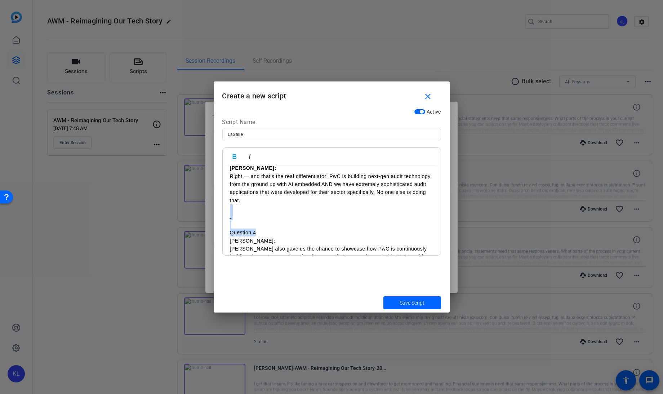
drag, startPoint x: 261, startPoint y: 226, endPoint x: 226, endPoint y: 204, distance: 41.7
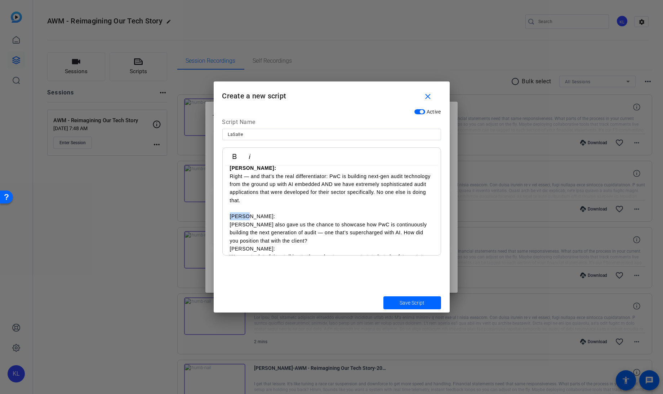
drag, startPoint x: 252, startPoint y: 205, endPoint x: 228, endPoint y: 205, distance: 24.2
click at [233, 160] on icon "button" at bounding box center [234, 156] width 9 height 9
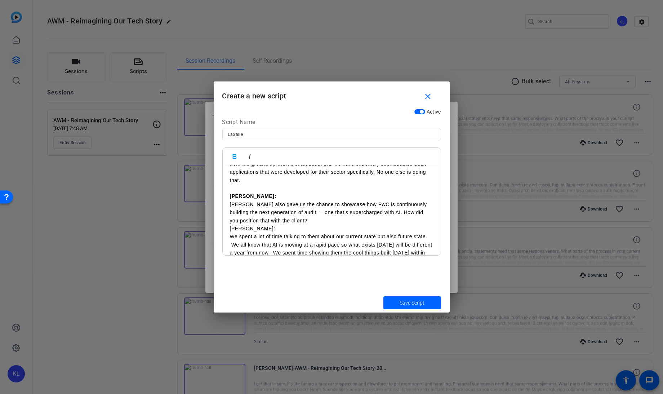
scroll to position [871, 0]
click at [230, 222] on p "[PERSON_NAME]:" at bounding box center [332, 226] width 204 height 8
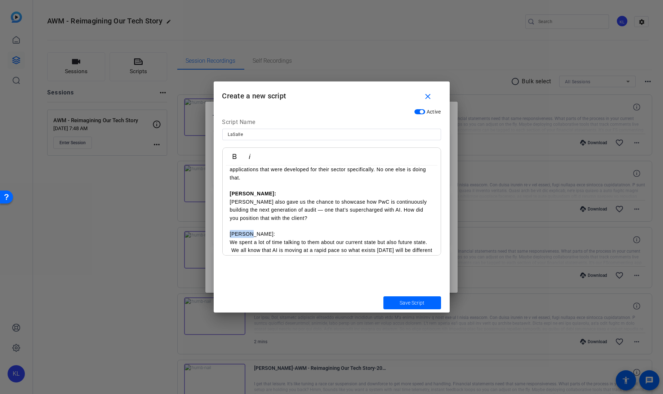
drag, startPoint x: 249, startPoint y: 226, endPoint x: 226, endPoint y: 227, distance: 23.1
click at [235, 159] on icon "button" at bounding box center [234, 156] width 9 height 9
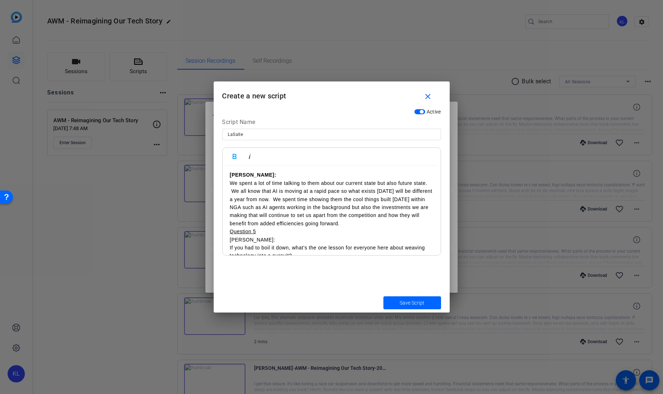
scroll to position [930, 0]
drag, startPoint x: 261, startPoint y: 222, endPoint x: 227, endPoint y: 225, distance: 33.7
drag, startPoint x: 249, startPoint y: 231, endPoint x: 219, endPoint y: 229, distance: 30.0
click at [219, 229] on div "Active Script Name LaSalle Bold Italic Separate Soundbite: [PERSON_NAME]: We re…" at bounding box center [332, 198] width 236 height 187
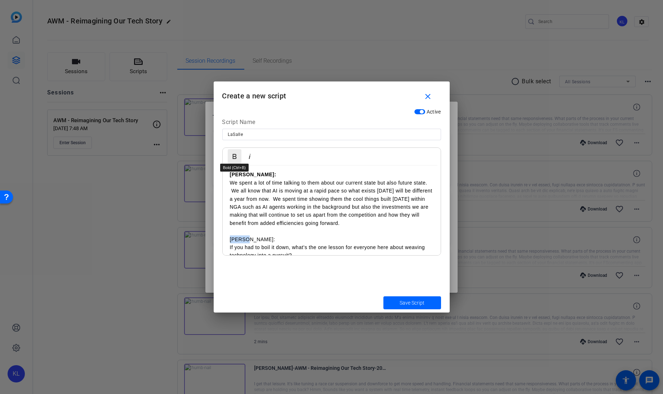
click at [234, 152] on icon "button" at bounding box center [234, 156] width 9 height 9
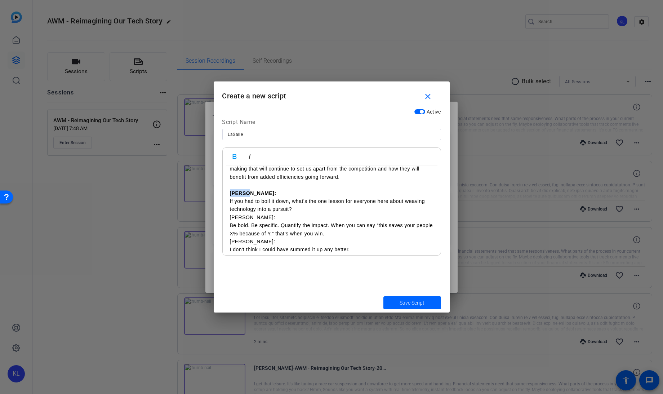
scroll to position [980, 0]
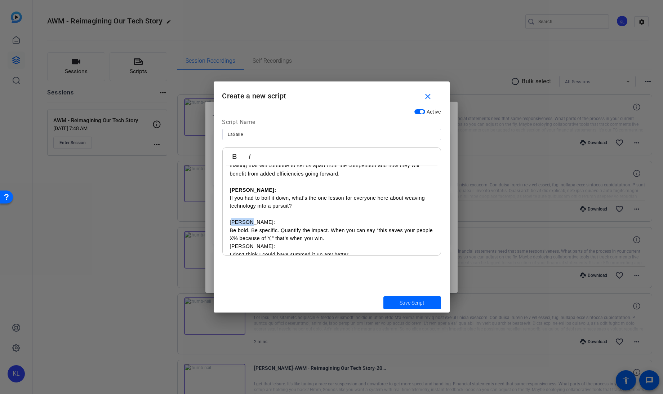
drag, startPoint x: 251, startPoint y: 214, endPoint x: 230, endPoint y: 214, distance: 20.6
click at [230, 218] on p "[PERSON_NAME]:" at bounding box center [332, 222] width 204 height 8
click at [234, 155] on icon "button" at bounding box center [234, 156] width 9 height 9
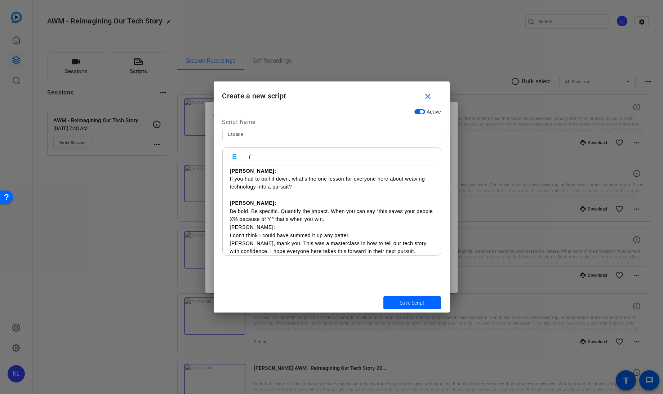
scroll to position [998, 0]
drag, startPoint x: 252, startPoint y: 224, endPoint x: 220, endPoint y: 224, distance: 32.5
click at [220, 224] on div "Active Script Name LaSalle Bold Italic Separate Soundbite: [PERSON_NAME]: We re…" at bounding box center [332, 198] width 236 height 187
drag, startPoint x: 227, startPoint y: 224, endPoint x: 219, endPoint y: 224, distance: 8.0
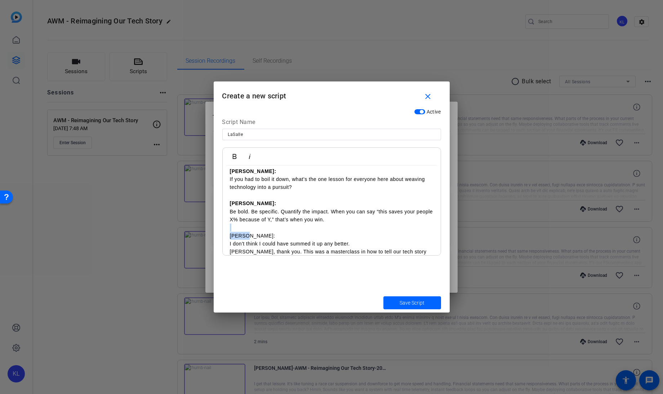
click at [219, 224] on div "Active Script Name LaSalle Bold Italic Separate Soundbite: [PERSON_NAME]: We re…" at bounding box center [332, 198] width 236 height 187
click at [232, 155] on icon "button" at bounding box center [234, 156] width 9 height 9
click at [274, 208] on p "Be bold. Be specific. Quantify the impact. When you can say “this saves your pe…" at bounding box center [332, 216] width 204 height 16
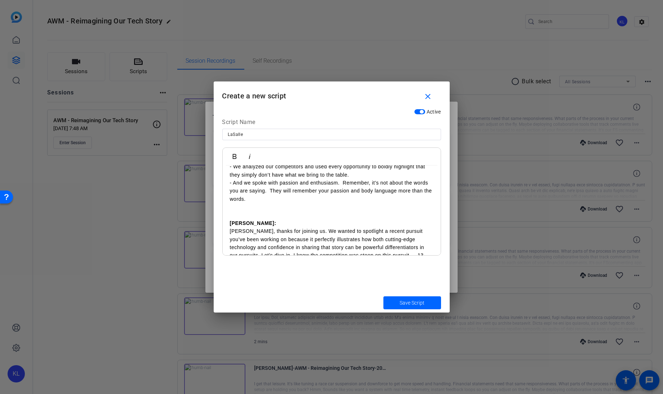
scroll to position [0, 0]
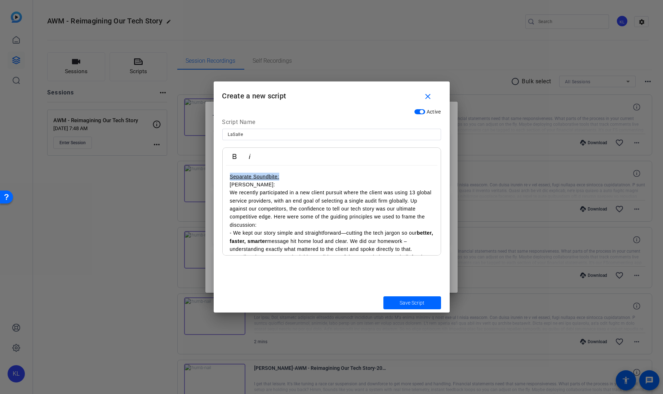
drag, startPoint x: 295, startPoint y: 175, endPoint x: 221, endPoint y: 170, distance: 73.7
click at [221, 170] on div "Active Script Name LaSalle Bold Italic Separate Soundbite: [PERSON_NAME]: We re…" at bounding box center [332, 198] width 236 height 187
click at [231, 184] on p "[PERSON_NAME]:" at bounding box center [332, 185] width 204 height 8
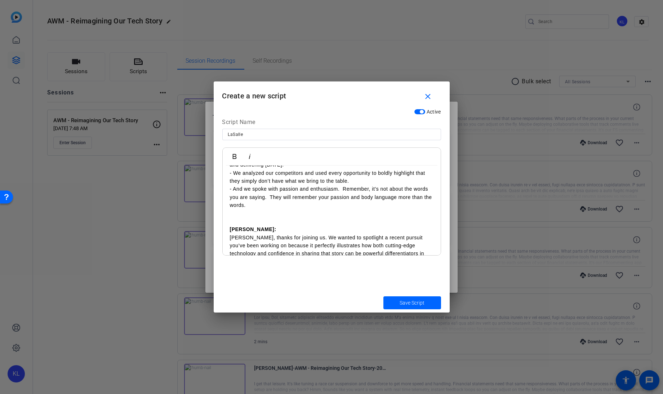
scroll to position [109, 0]
click at [231, 216] on p "​" at bounding box center [332, 213] width 204 height 8
click at [412, 303] on span "Save Script" at bounding box center [412, 303] width 25 height 8
